Goal: Task Accomplishment & Management: Use online tool/utility

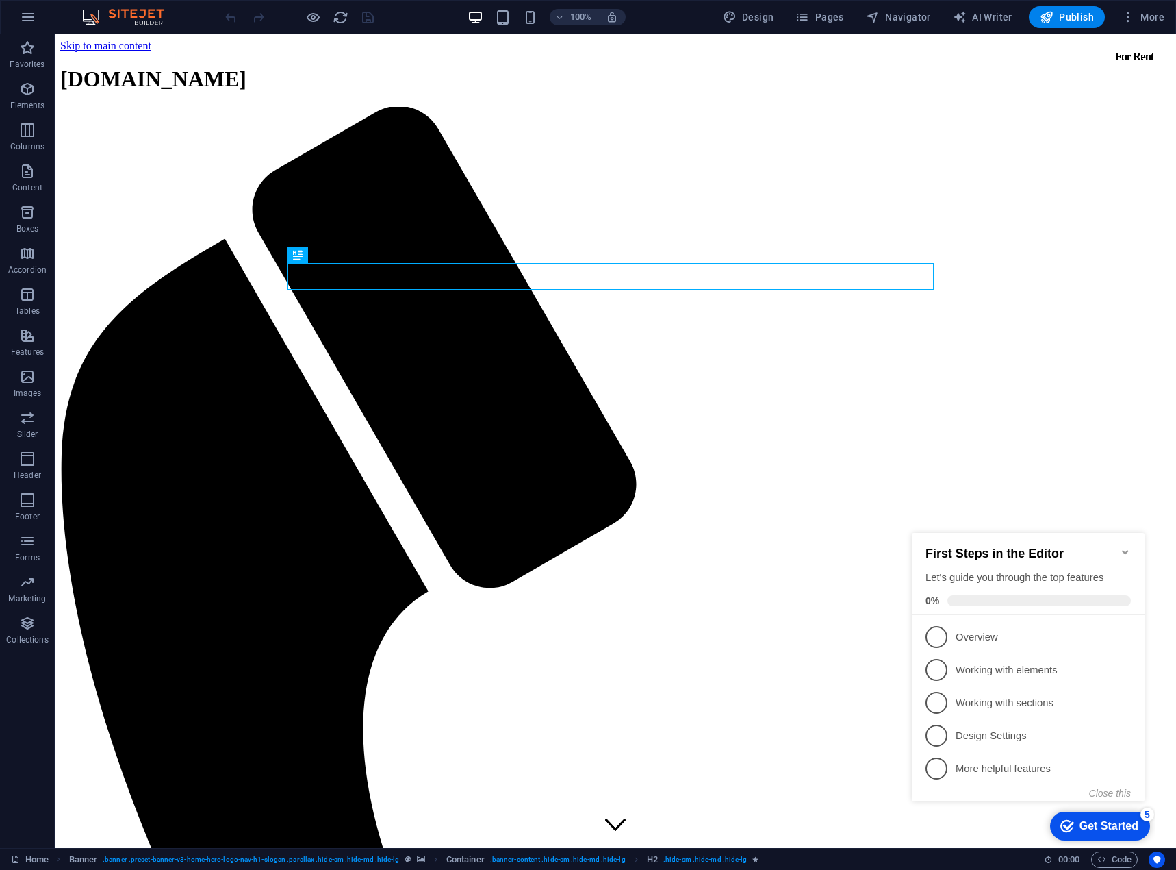
click at [1129, 546] on icon "Minimize checklist" at bounding box center [1125, 551] width 11 height 11
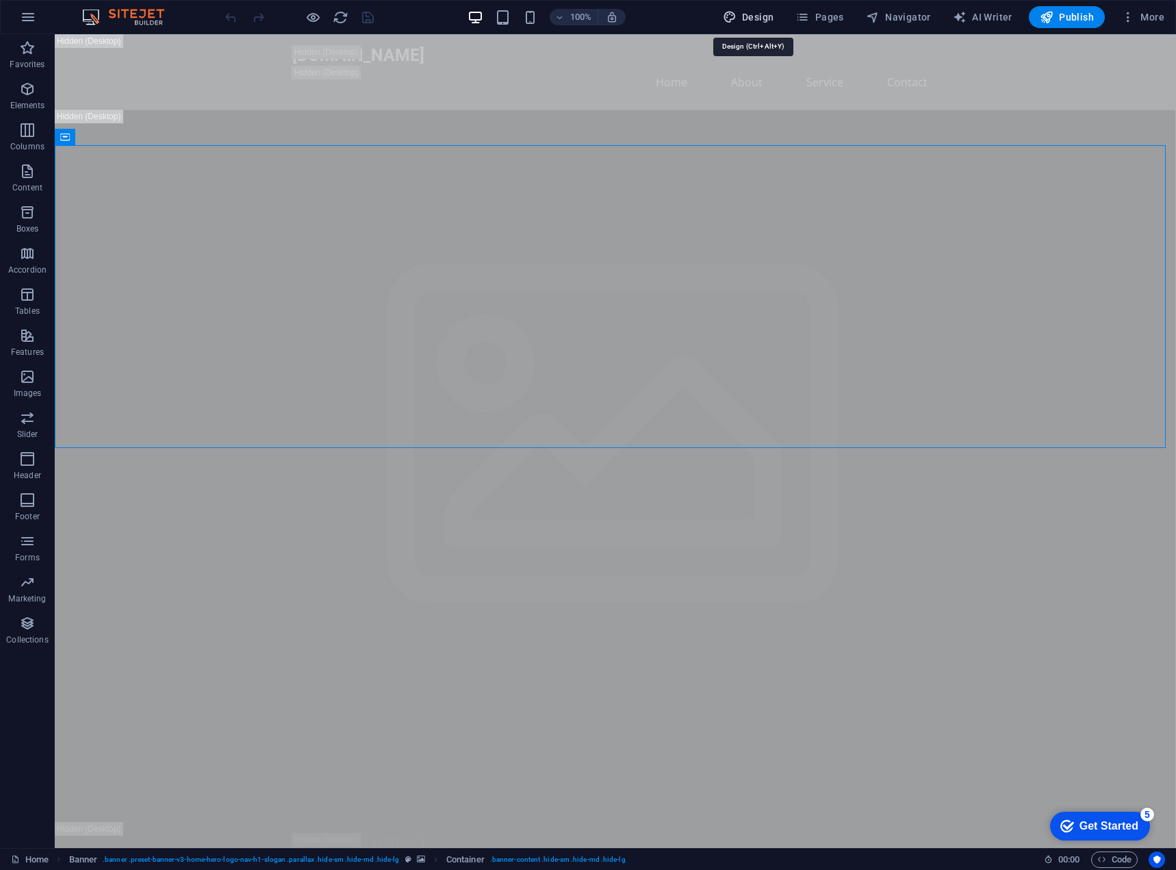
click at [768, 14] on span "Design" at bounding box center [748, 17] width 51 height 14
select select "px"
select select "200"
select select "px"
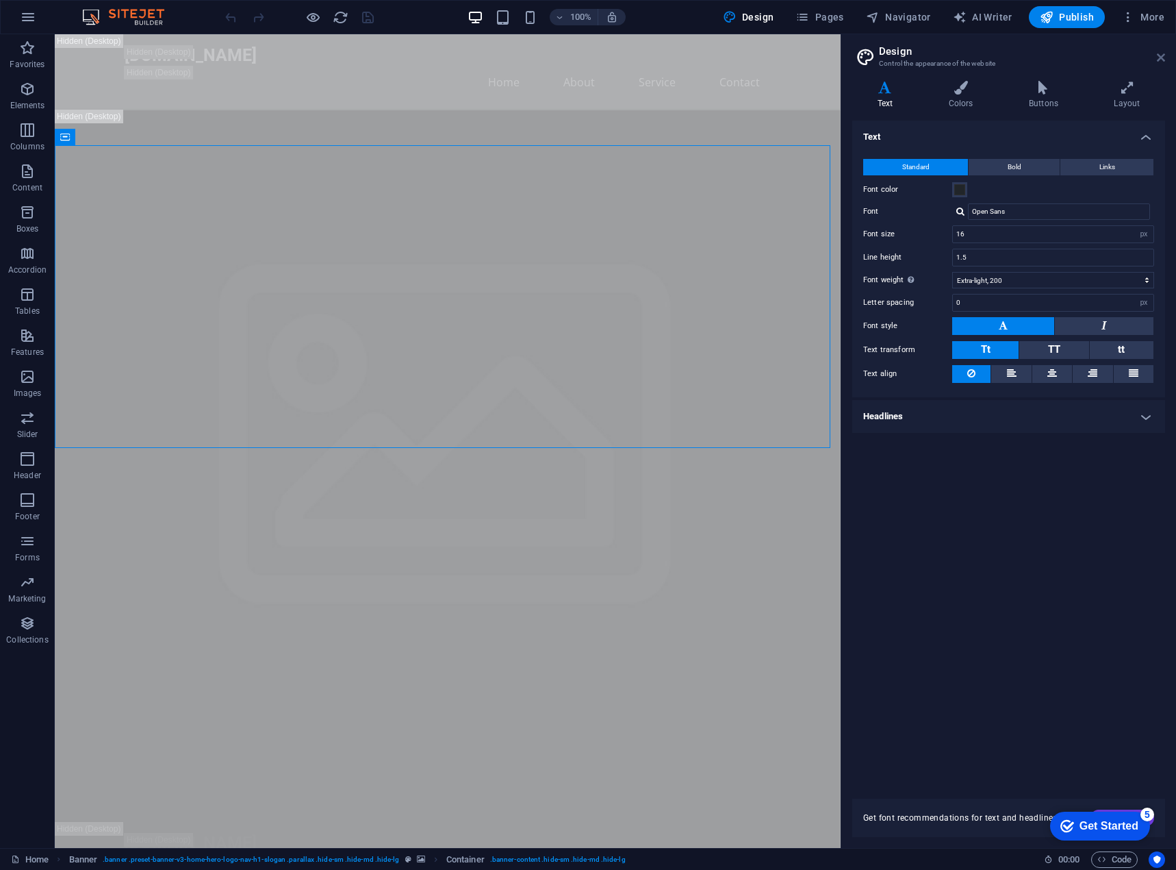
drag, startPoint x: 1104, startPoint y: 21, endPoint x: 1159, endPoint y: 55, distance: 64.8
click at [1159, 55] on icon at bounding box center [1161, 57] width 8 height 11
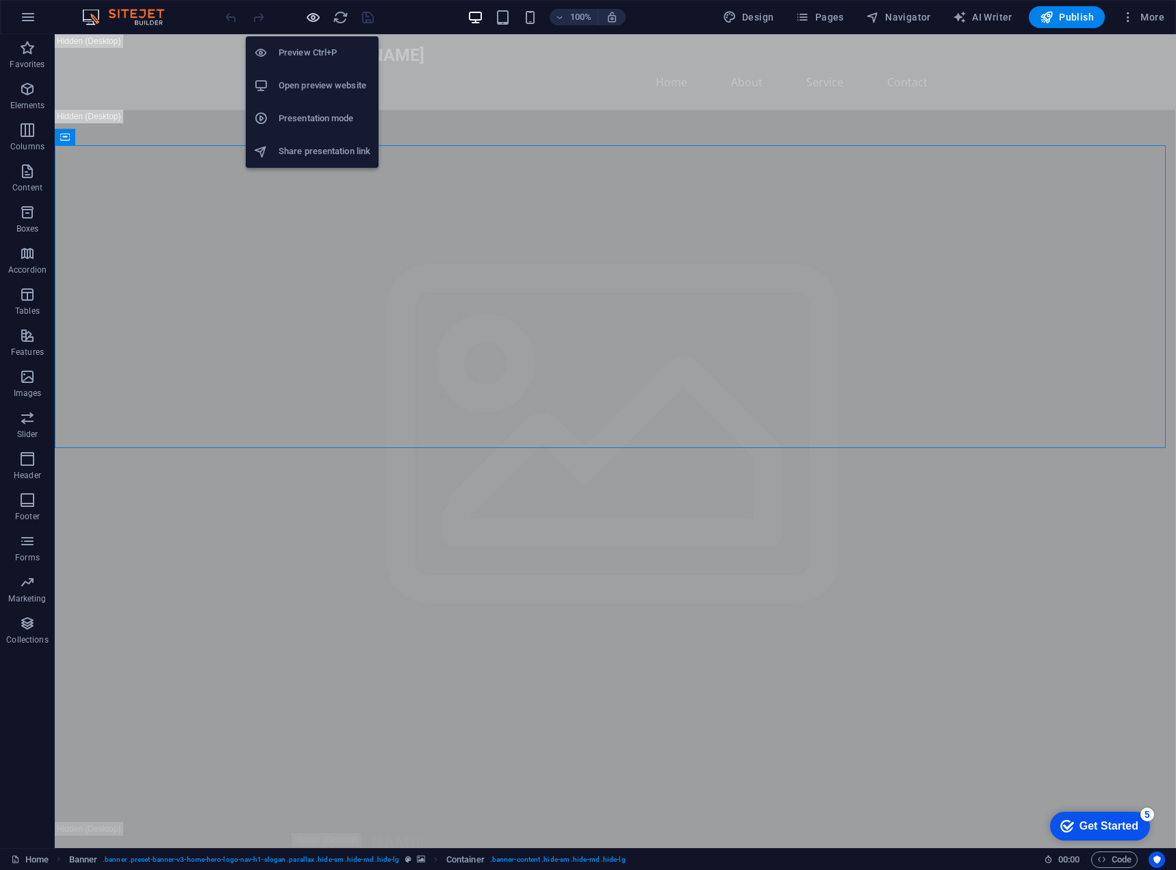
click at [314, 18] on icon "button" at bounding box center [313, 18] width 16 height 16
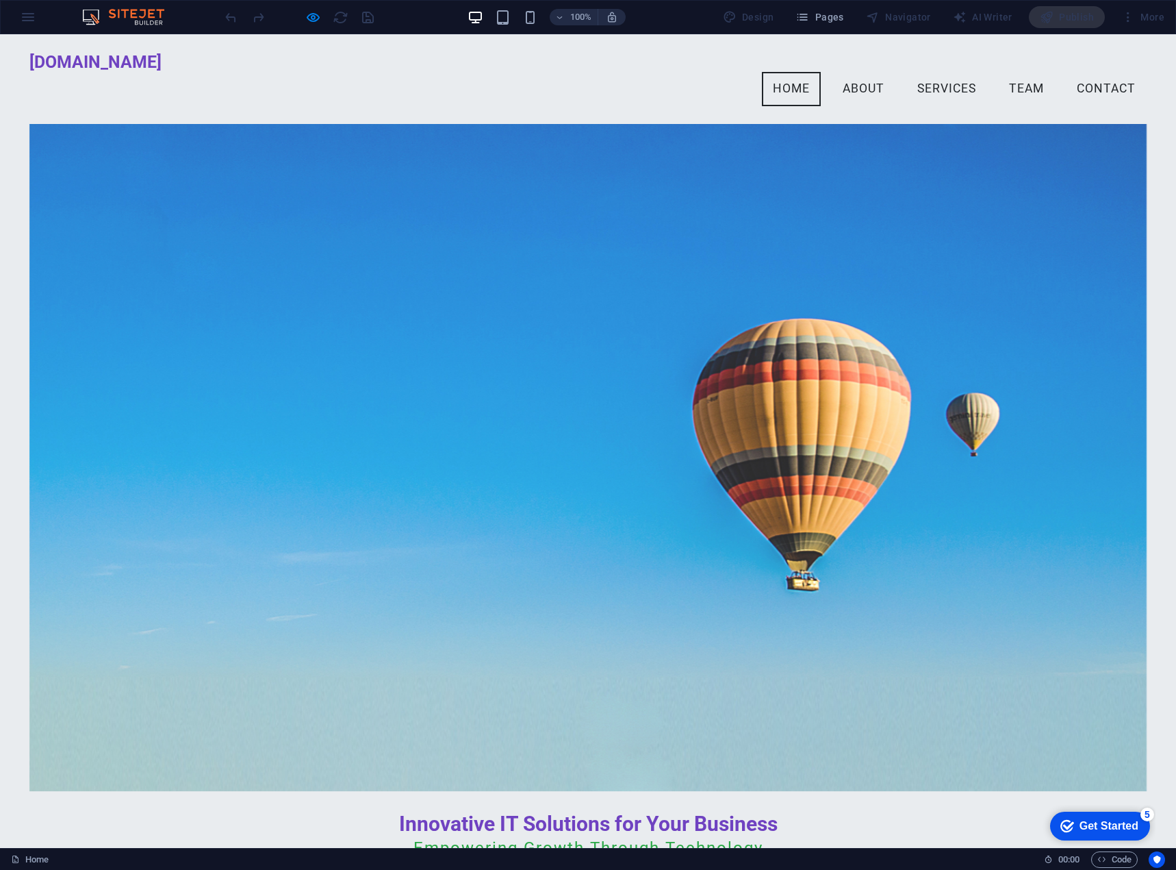
scroll to position [34, 0]
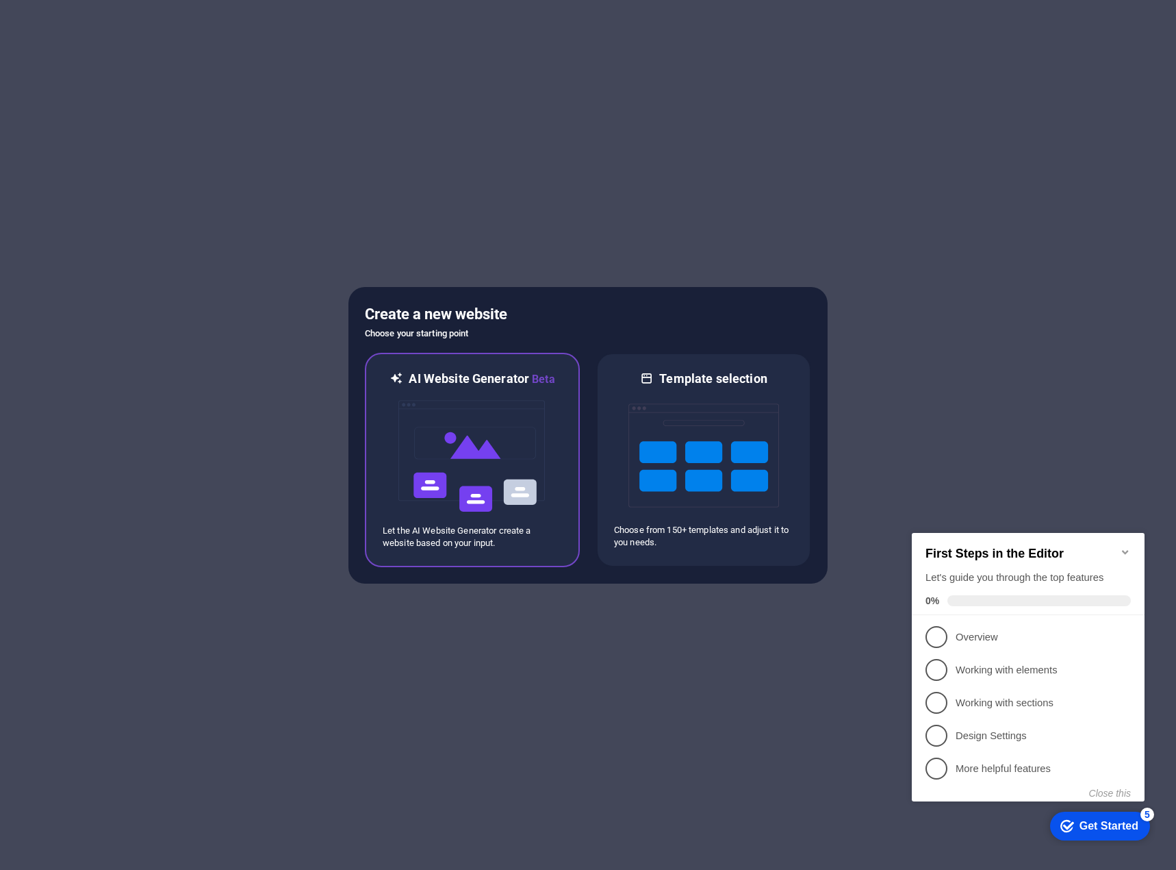
click at [515, 417] on img at bounding box center [472, 456] width 151 height 137
